Goal: Find specific page/section: Find specific page/section

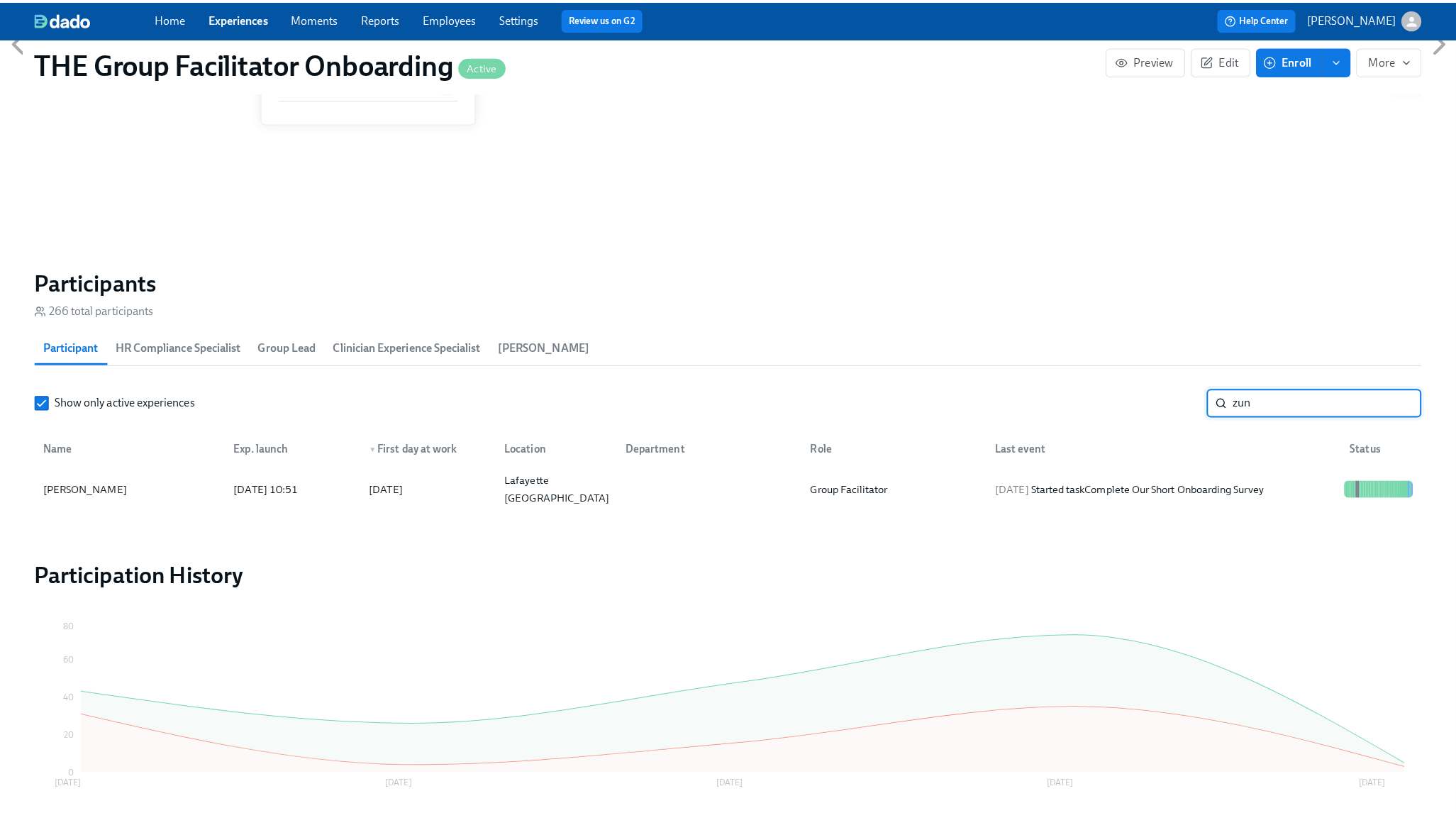
scroll to position [0, 23042]
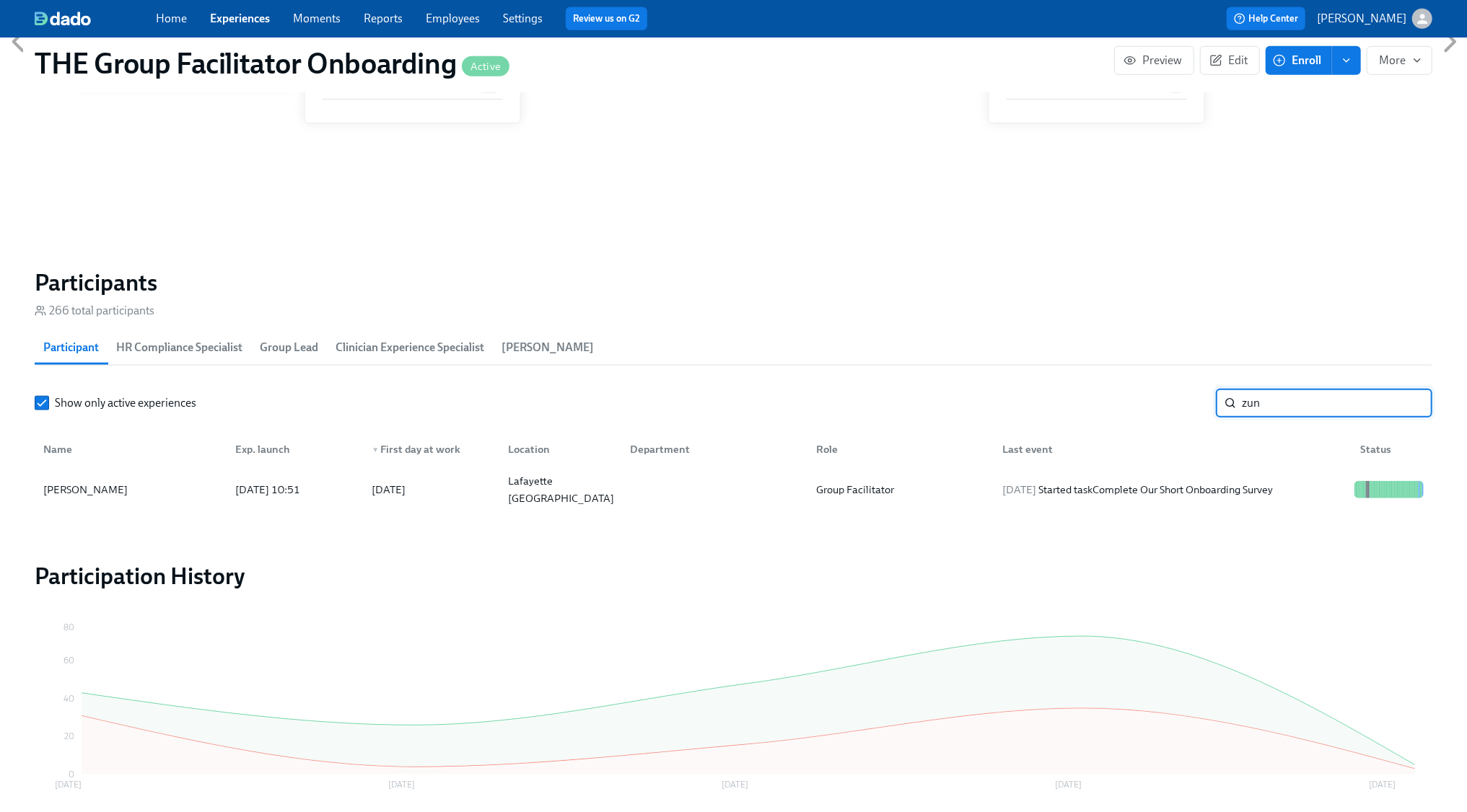
type input "zuni"
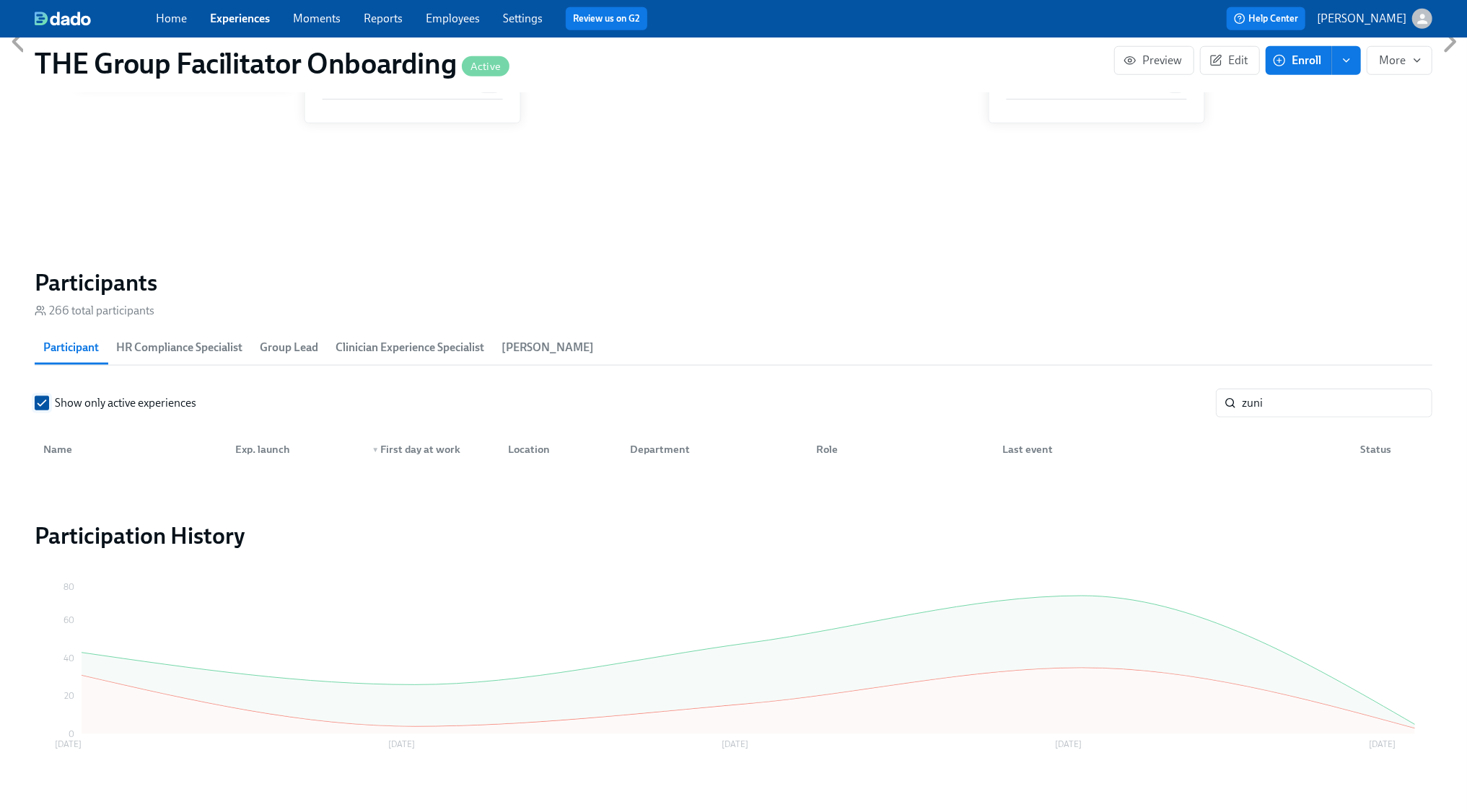
click at [64, 400] on span "Show only active experiences" at bounding box center [125, 403] width 141 height 16
click at [49, 400] on input "Show only active experiences" at bounding box center [42, 403] width 13 height 13
click at [1295, 396] on input "zuni" at bounding box center [1337, 404] width 190 height 29
click at [1293, 404] on input "zuni" at bounding box center [1337, 404] width 190 height 29
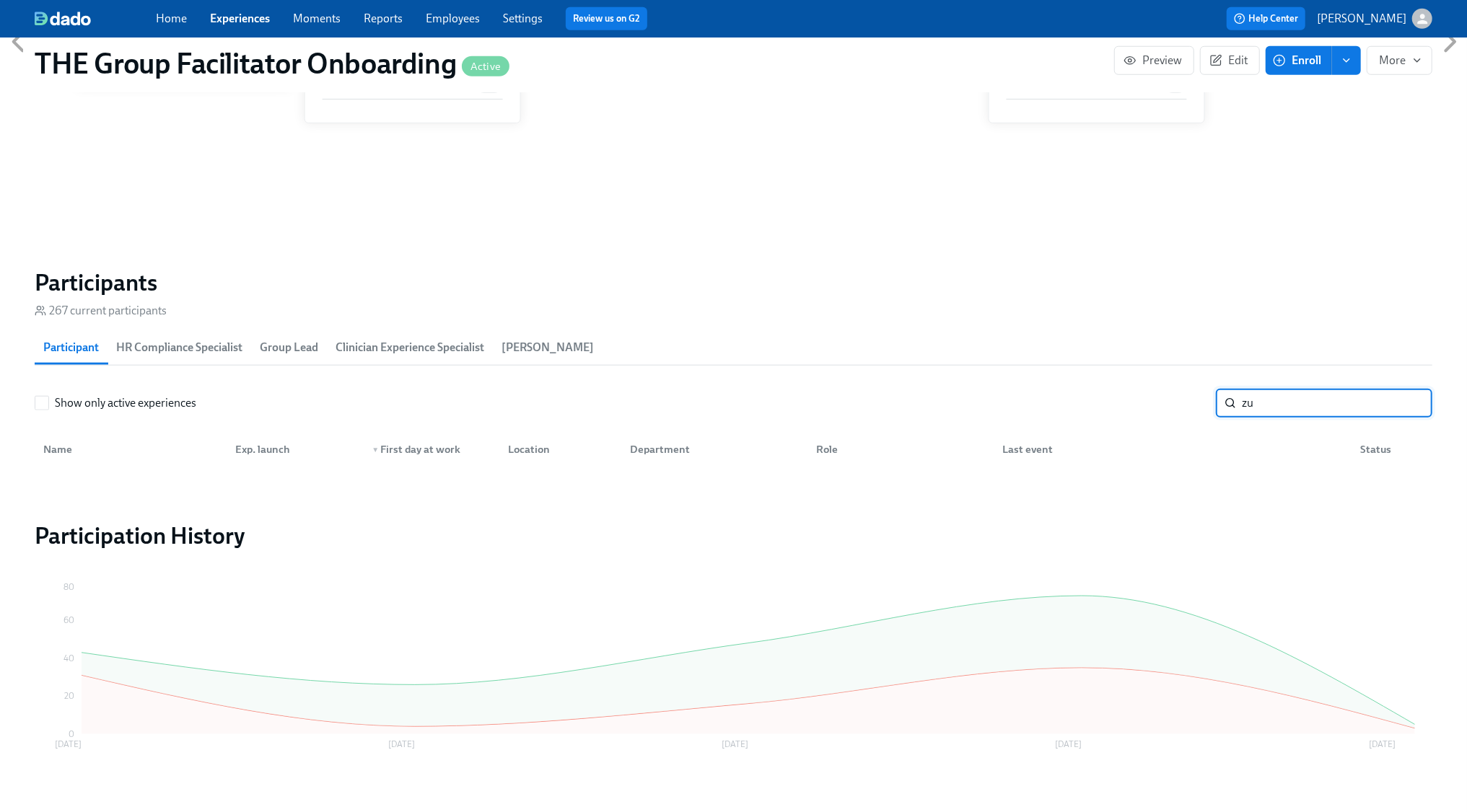
type input "z"
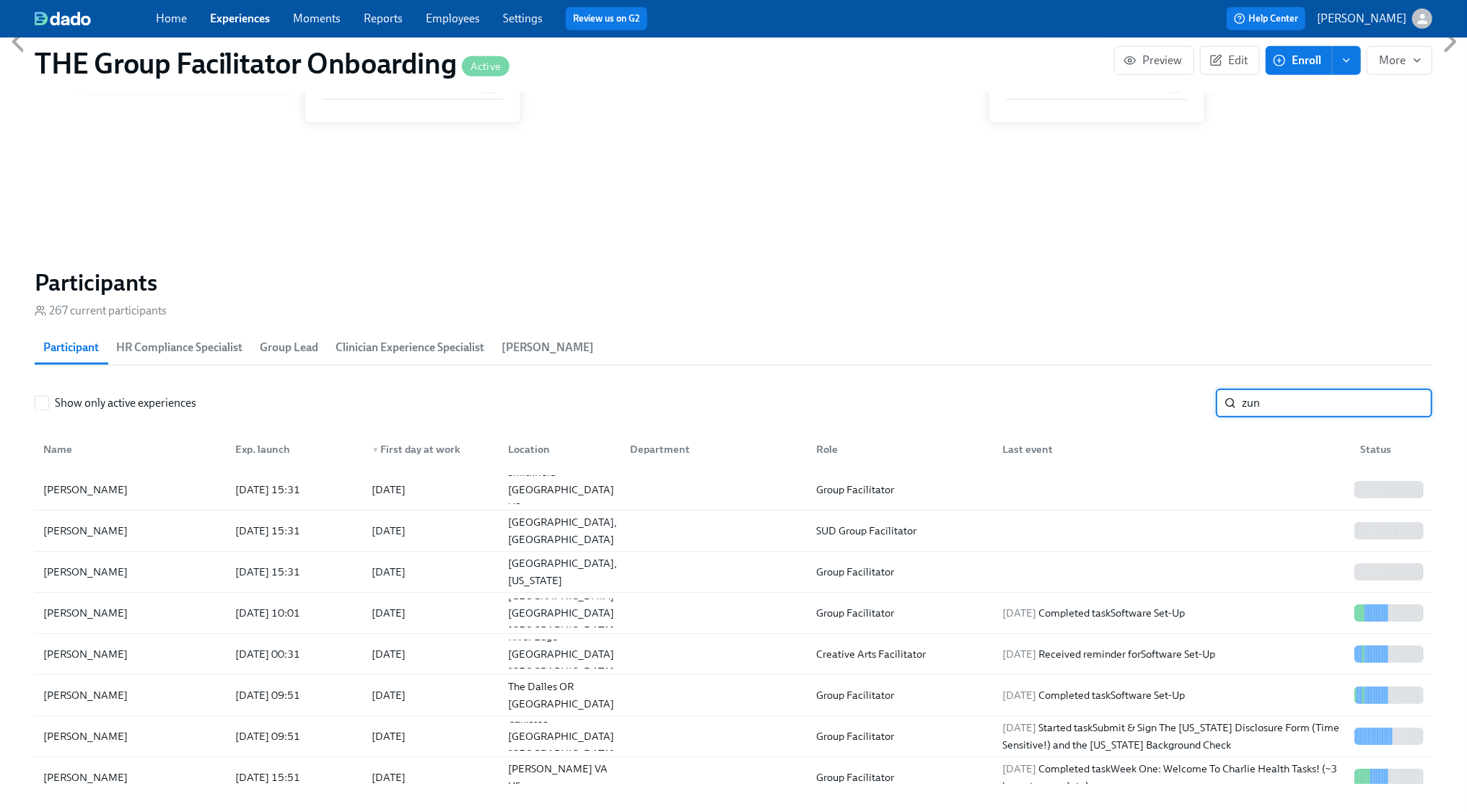
type input "zuni"
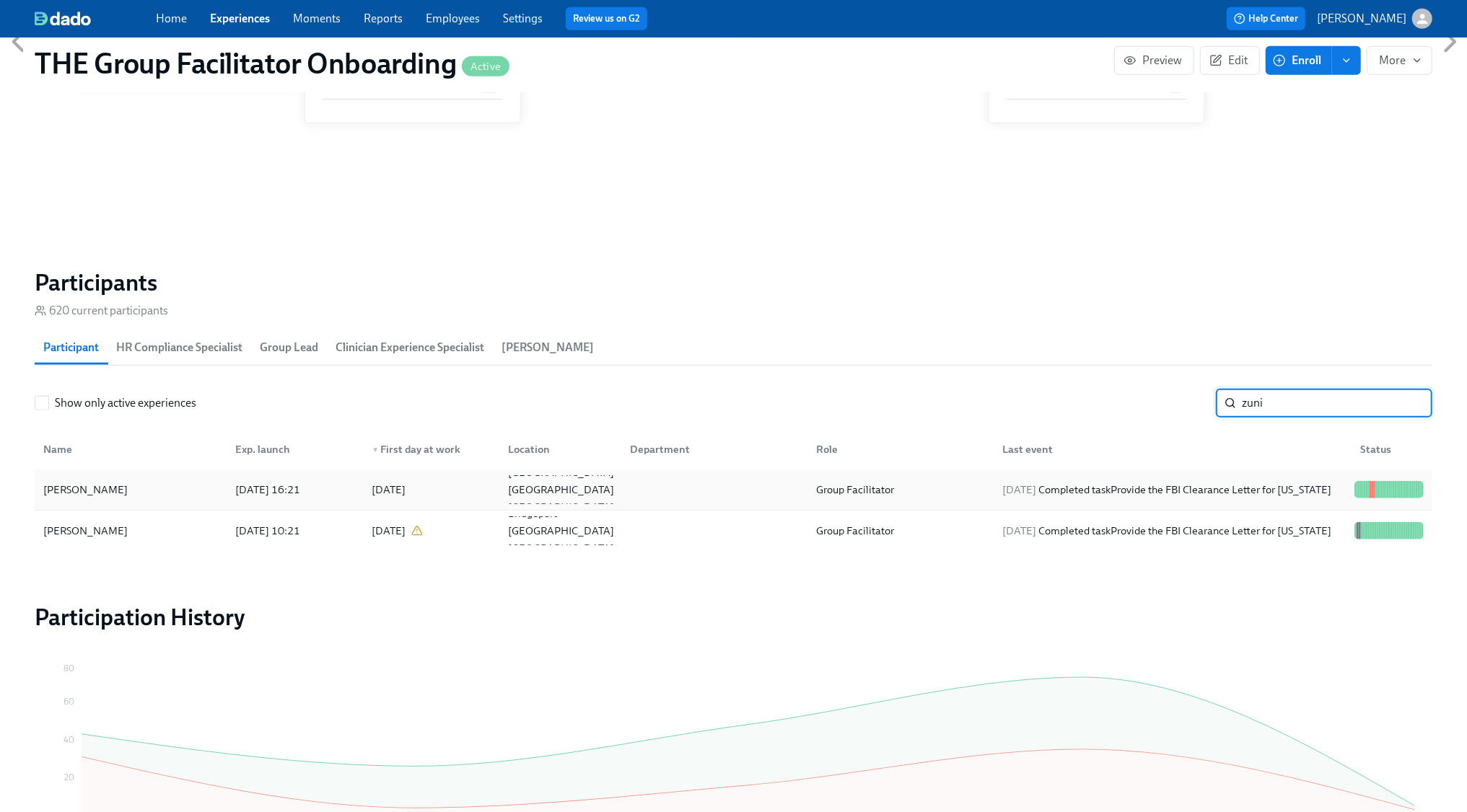
click at [1110, 493] on div "[DATE] Completed task Provide the FBI Clearance Letter for [US_STATE]" at bounding box center [1168, 490] width 341 height 17
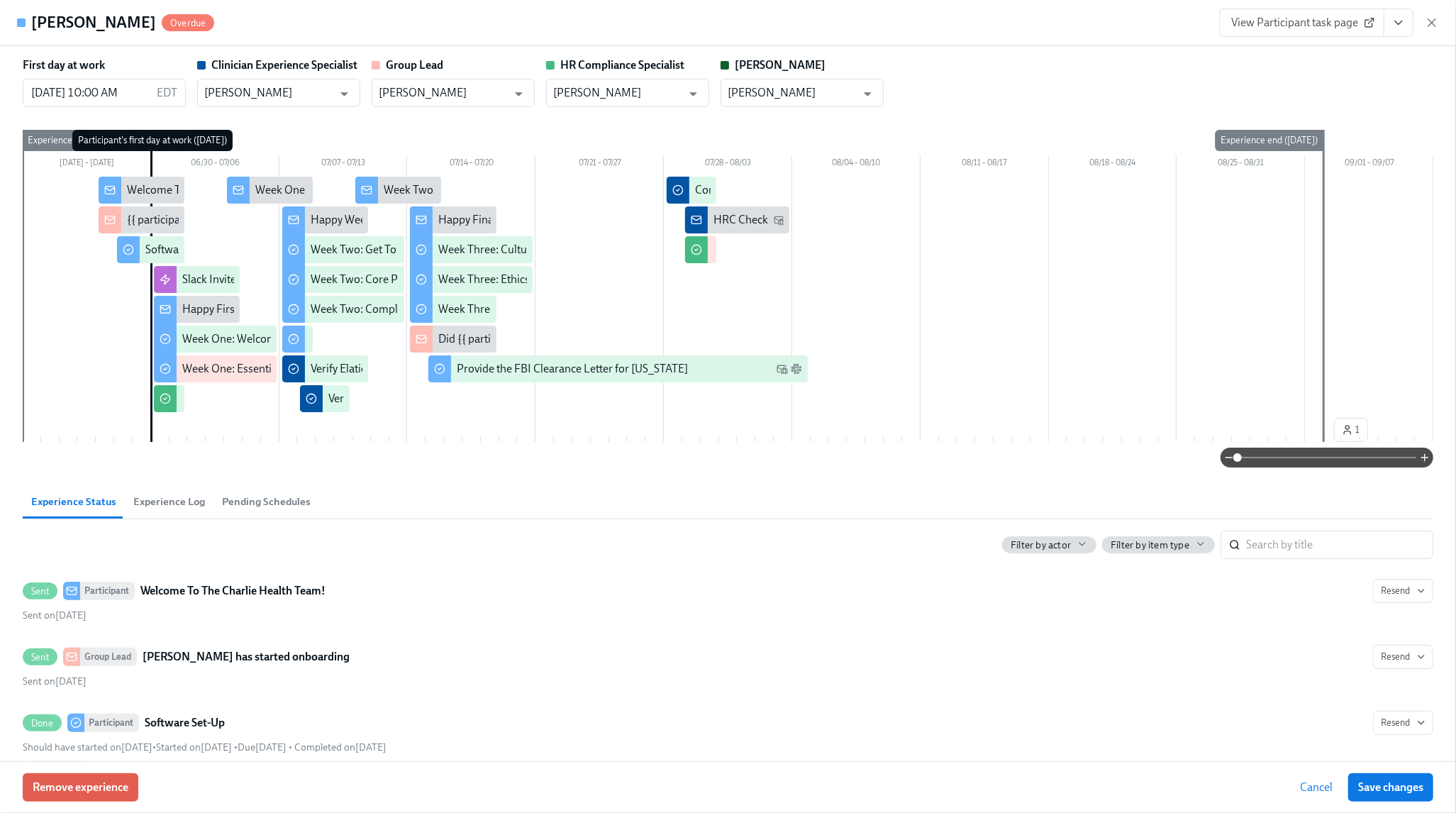
click at [1431, 20] on icon "button" at bounding box center [1432, 23] width 14 height 14
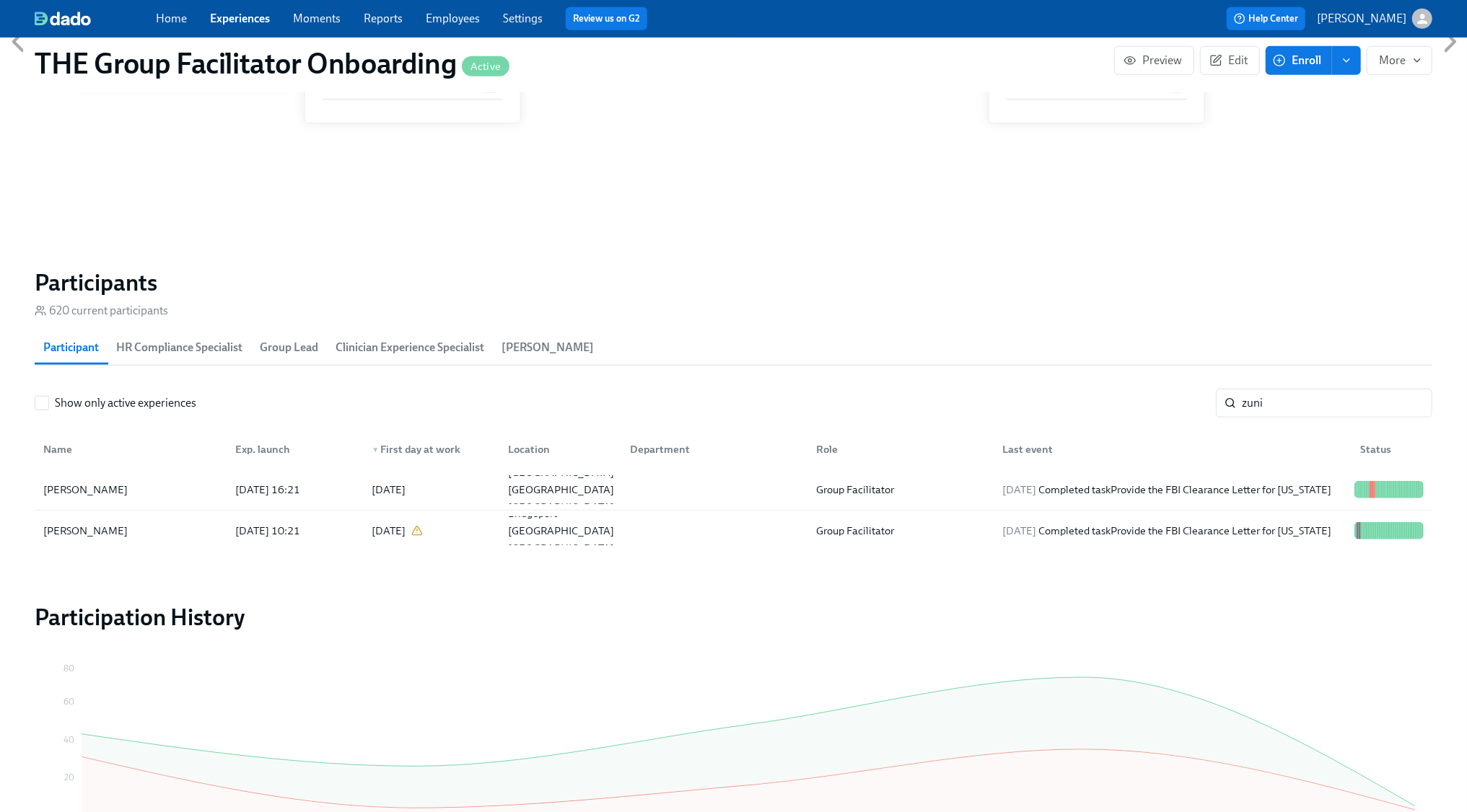
scroll to position [0, 23434]
